Goal: Navigation & Orientation: Find specific page/section

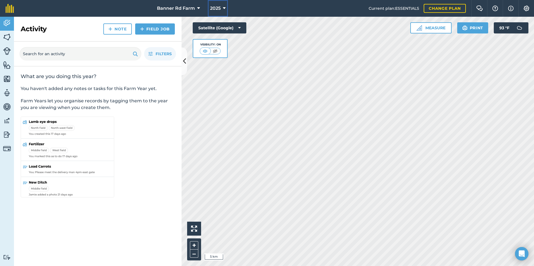
click at [224, 6] on icon at bounding box center [224, 8] width 3 height 7
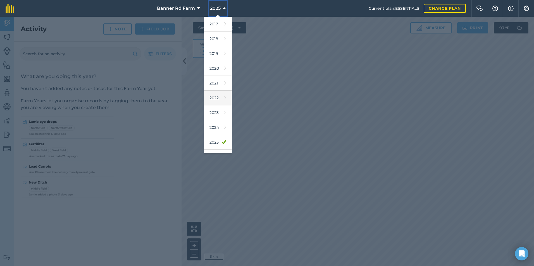
scroll to position [26, 0]
click at [218, 100] on link "2024" at bounding box center [218, 101] width 28 height 15
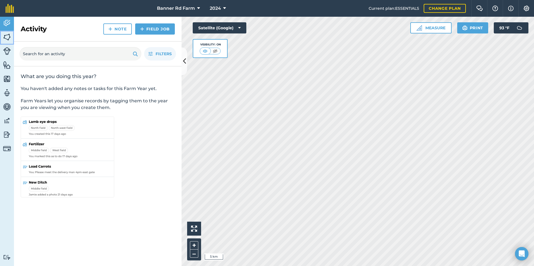
click at [8, 37] on img at bounding box center [7, 37] width 8 height 8
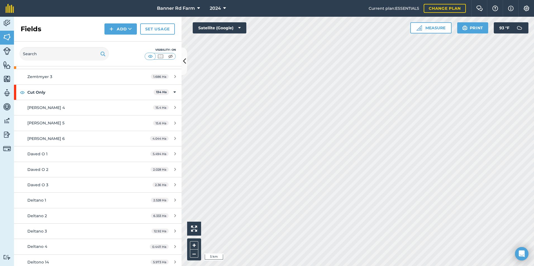
scroll to position [2039, 0]
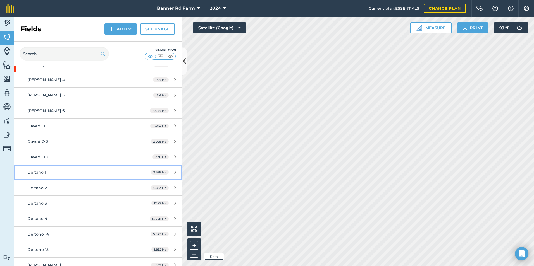
click at [93, 176] on link "Deltano 1 2.528 Ha" at bounding box center [98, 172] width 168 height 15
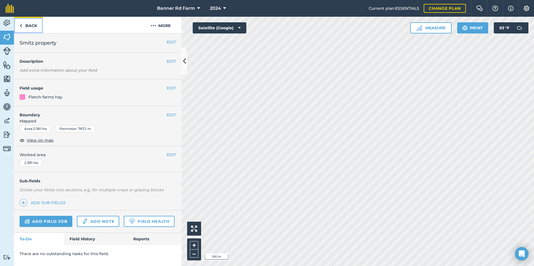
click at [34, 27] on link "Back" at bounding box center [28, 25] width 29 height 16
click at [30, 28] on link "Back" at bounding box center [28, 25] width 29 height 16
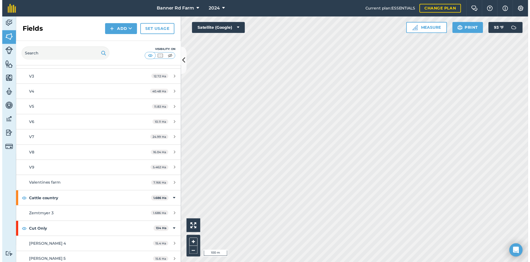
scroll to position [2067, 0]
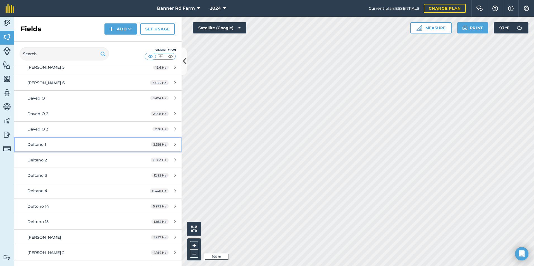
click at [83, 146] on div "Deltano 1" at bounding box center [79, 145] width 105 height 6
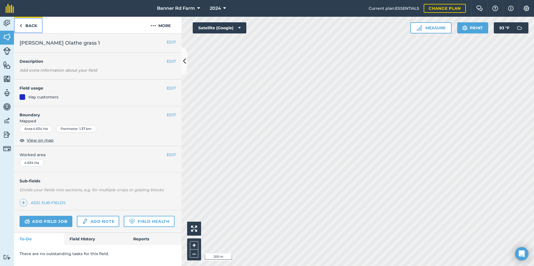
click at [28, 26] on link "Back" at bounding box center [28, 25] width 29 height 16
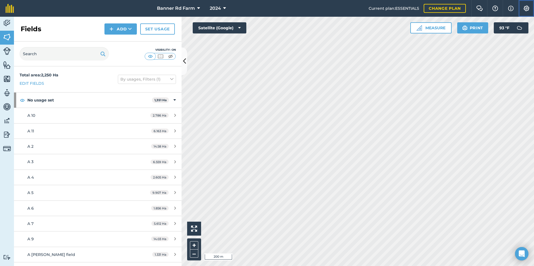
click at [525, 9] on img at bounding box center [526, 9] width 7 height 6
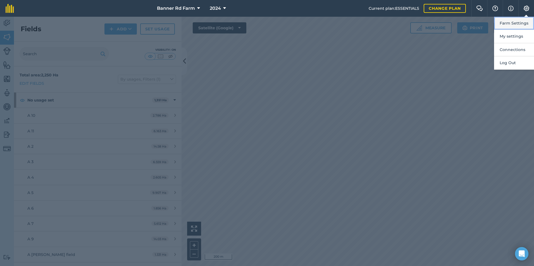
click at [522, 21] on button "Farm Settings" at bounding box center [514, 23] width 40 height 13
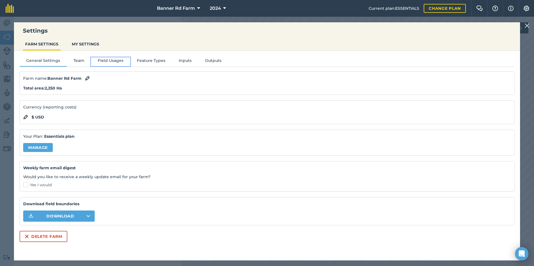
click at [103, 61] on button "Field Usages" at bounding box center [110, 62] width 39 height 8
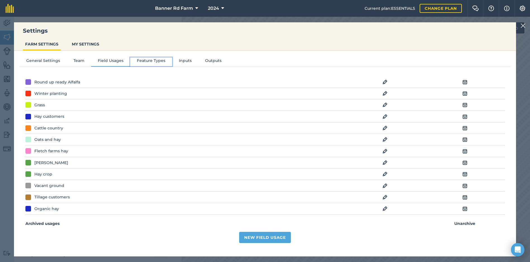
click at [149, 65] on button "Feature Types" at bounding box center [151, 62] width 42 height 8
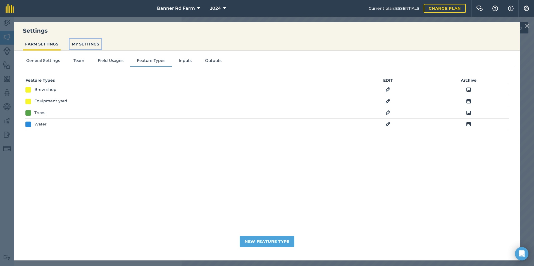
click at [75, 45] on button "MY SETTINGS" at bounding box center [86, 44] width 32 height 11
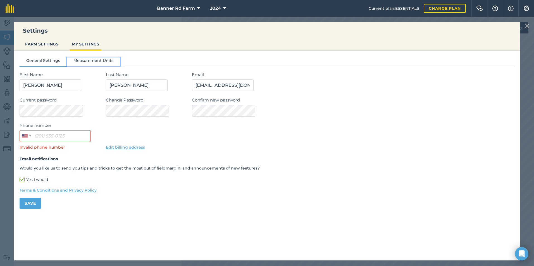
click at [87, 59] on button "Measurement Units" at bounding box center [93, 62] width 53 height 8
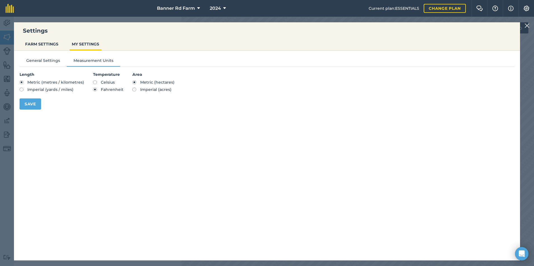
click at [135, 91] on label "Imperial (acres)" at bounding box center [153, 90] width 42 height 4
radio input "true"
radio input "false"
click at [36, 104] on button "Save" at bounding box center [31, 104] width 22 height 11
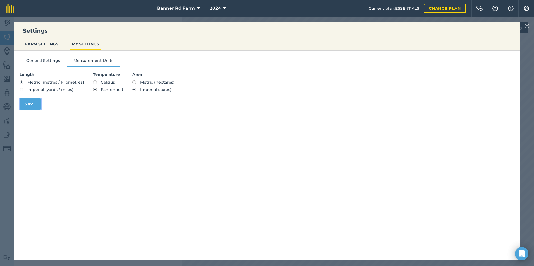
click at [28, 104] on button "Save" at bounding box center [31, 104] width 22 height 11
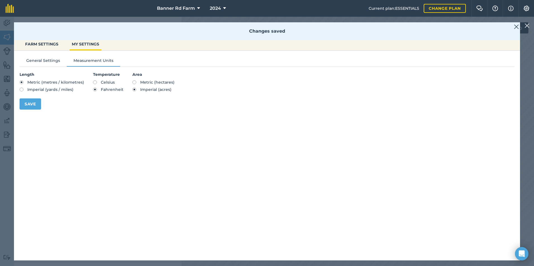
click at [518, 26] on img at bounding box center [516, 26] width 5 height 7
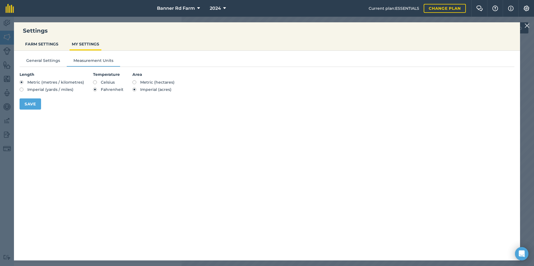
click at [529, 26] on img at bounding box center [527, 25] width 5 height 7
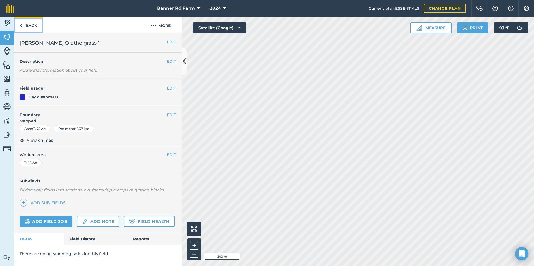
click at [26, 25] on link "Back" at bounding box center [28, 25] width 29 height 16
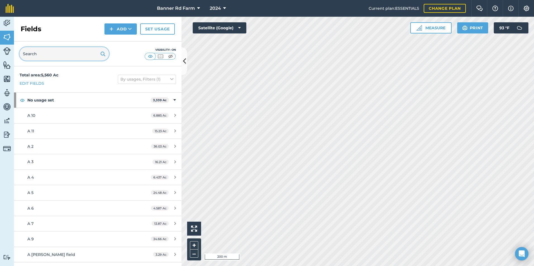
click at [55, 57] on input "text" at bounding box center [64, 53] width 89 height 13
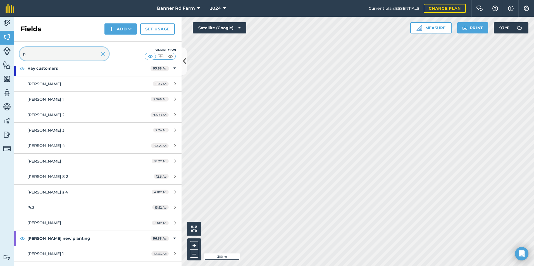
scroll to position [950, 0]
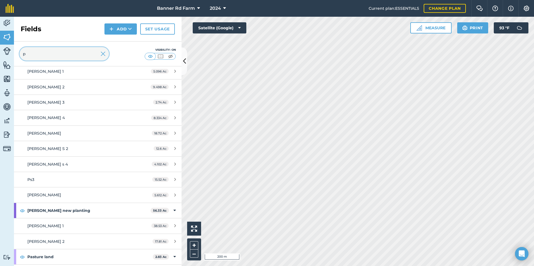
type input "p"
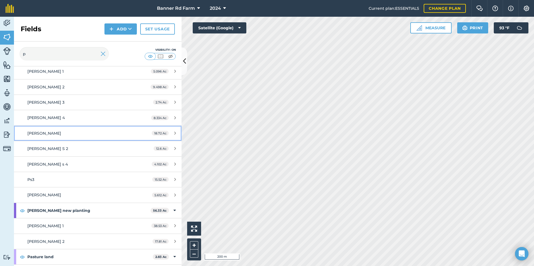
click at [75, 130] on div "[PERSON_NAME]" at bounding box center [79, 133] width 105 height 6
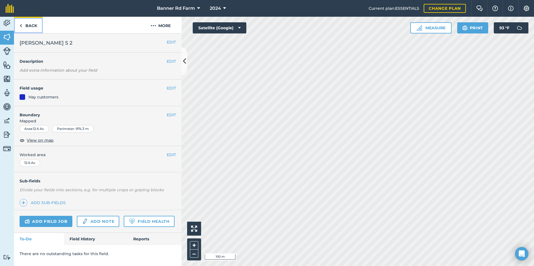
click at [32, 25] on link "Back" at bounding box center [28, 25] width 29 height 16
click at [23, 23] on link "Back" at bounding box center [28, 25] width 29 height 16
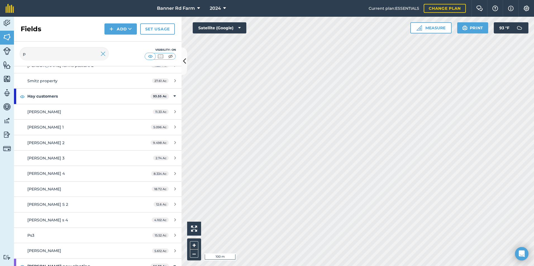
scroll to position [922, 0]
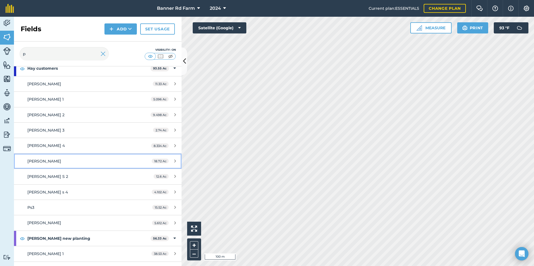
click at [44, 158] on div "[PERSON_NAME]" at bounding box center [79, 161] width 105 height 6
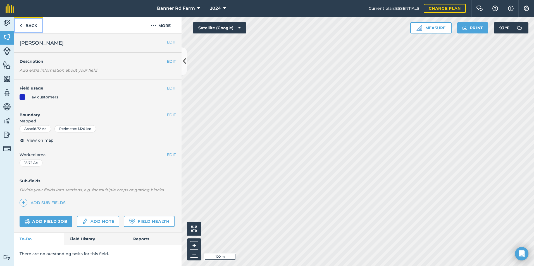
click at [28, 26] on link "Back" at bounding box center [28, 25] width 29 height 16
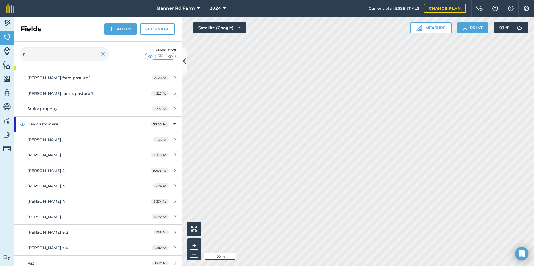
scroll to position [894, 0]
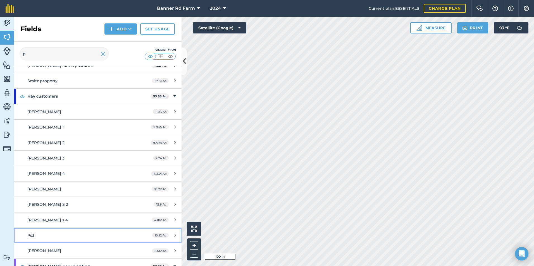
click at [46, 233] on div "Ps3" at bounding box center [79, 236] width 105 height 6
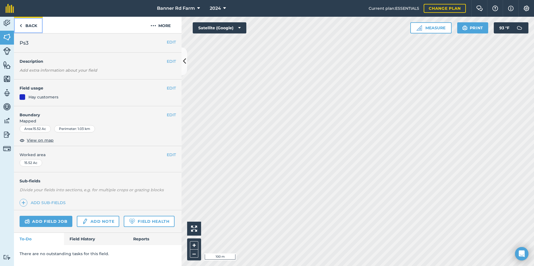
click at [27, 23] on link "Back" at bounding box center [28, 25] width 29 height 16
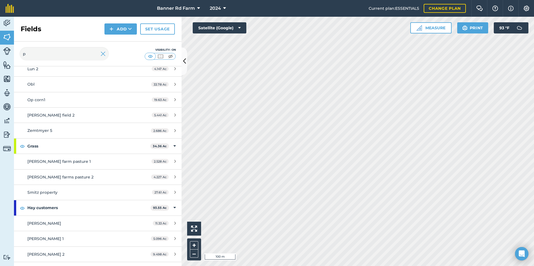
scroll to position [922, 0]
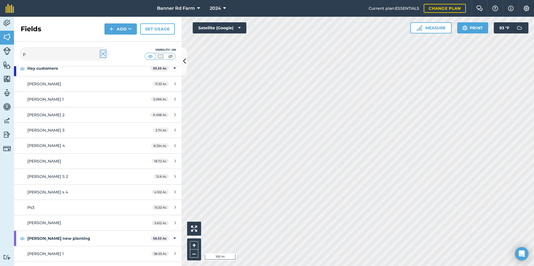
click at [105, 53] on img at bounding box center [103, 54] width 5 height 7
click at [72, 52] on input "text" at bounding box center [64, 53] width 89 height 13
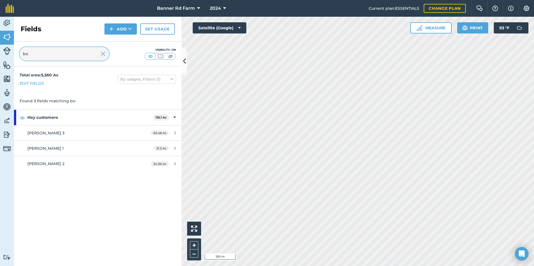
type input "bo"
click at [102, 53] on img at bounding box center [103, 54] width 5 height 7
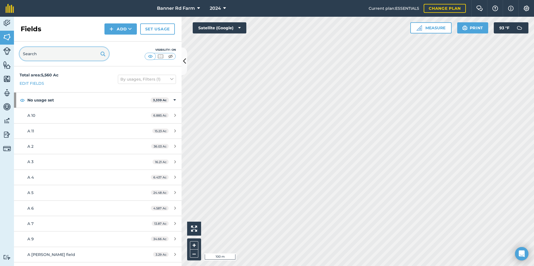
click at [71, 54] on input "text" at bounding box center [64, 53] width 89 height 13
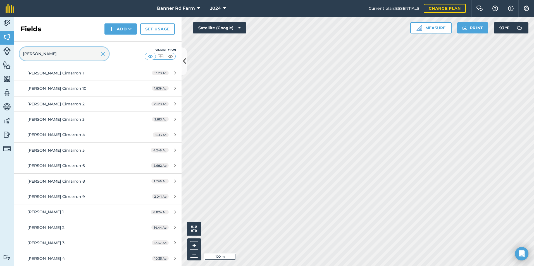
scroll to position [146, 0]
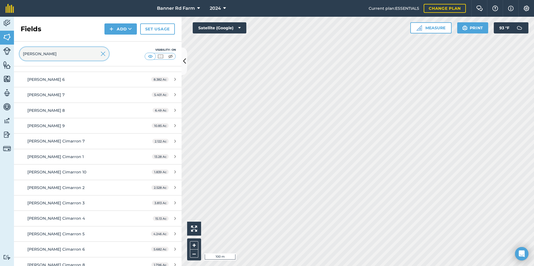
type input "[PERSON_NAME]"
